Goal: Information Seeking & Learning: Check status

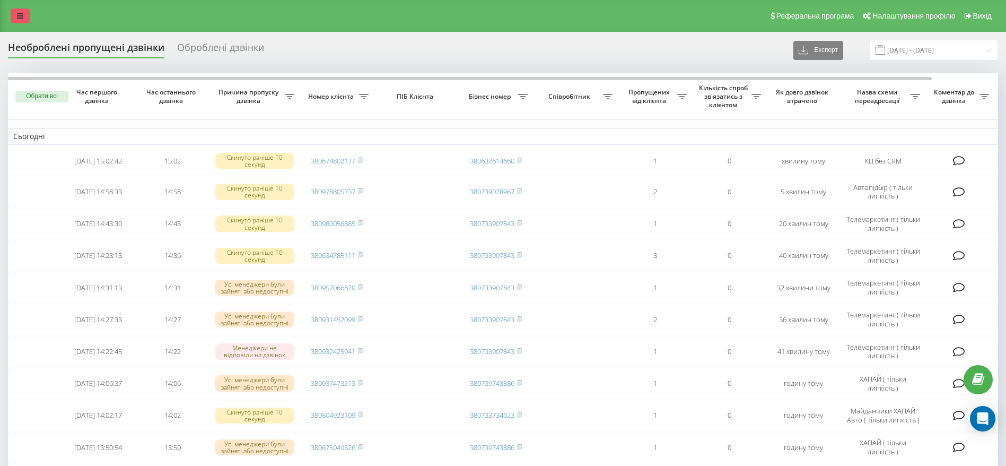
drag, startPoint x: 18, startPoint y: 13, endPoint x: 18, endPoint y: 20, distance: 6.4
click at [18, 15] on icon at bounding box center [20, 15] width 6 height 7
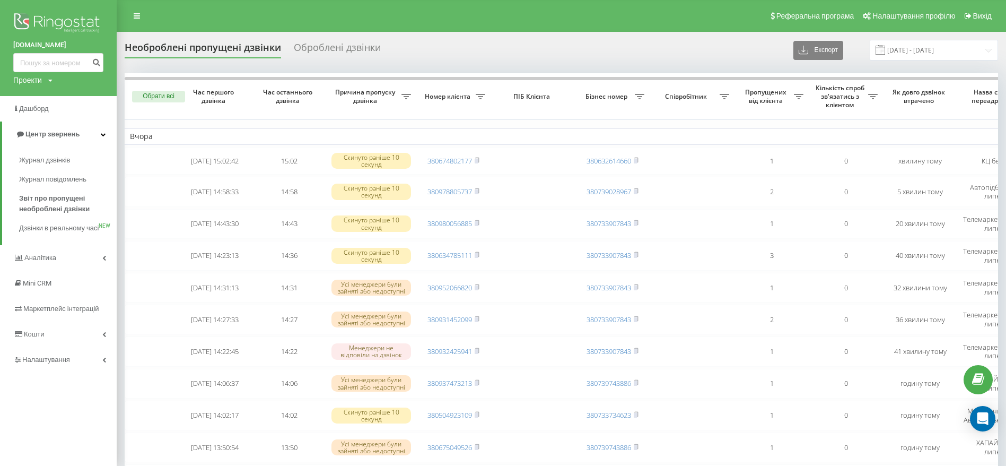
click at [42, 52] on div "ulf.ua Проекти ulf.ua" at bounding box center [58, 48] width 117 height 96
click at [49, 62] on input at bounding box center [58, 62] width 90 height 19
paste input "0688454056"
type input "0688454056"
click at [95, 67] on button "submit" at bounding box center [96, 62] width 14 height 19
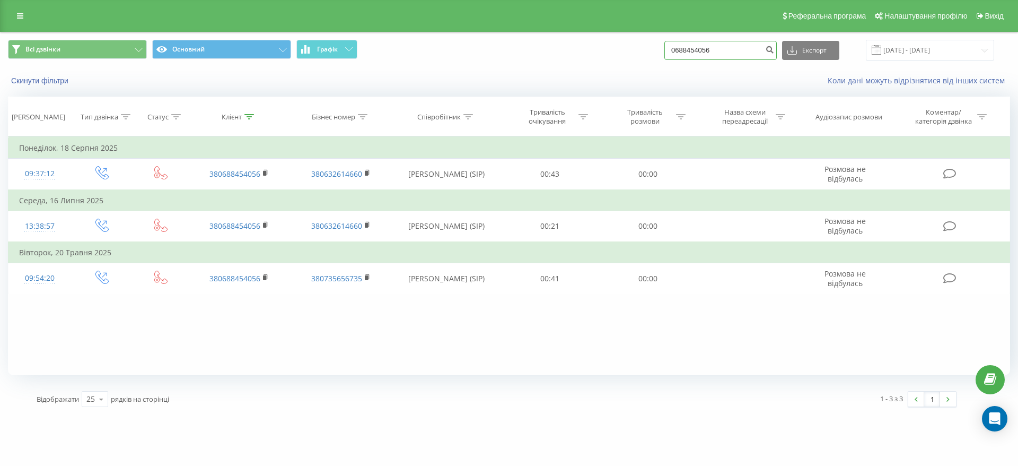
click at [731, 52] on input "0688454056" at bounding box center [720, 50] width 112 height 19
paste input "31699988"
type input "0631699988"
click at [774, 45] on icon "submit" at bounding box center [769, 48] width 9 height 6
